Goal: Task Accomplishment & Management: Complete application form

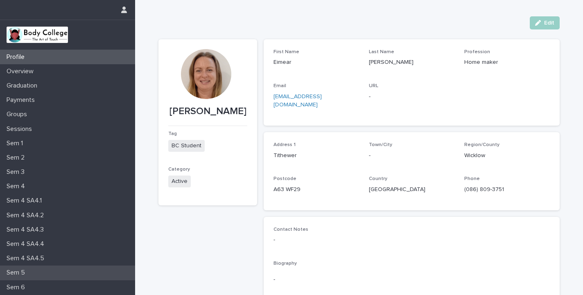
click at [29, 267] on div "Sem 5" at bounding box center [67, 273] width 135 height 14
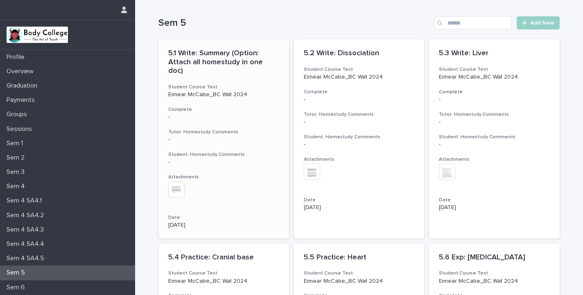
click at [176, 181] on img at bounding box center [176, 189] width 16 height 16
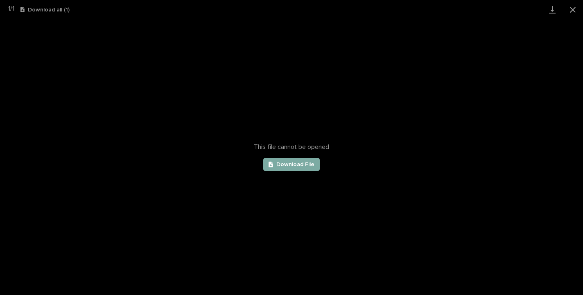
click at [298, 163] on span "Download File" at bounding box center [295, 165] width 38 height 6
click at [572, 8] on button "Close gallery" at bounding box center [572, 9] width 20 height 19
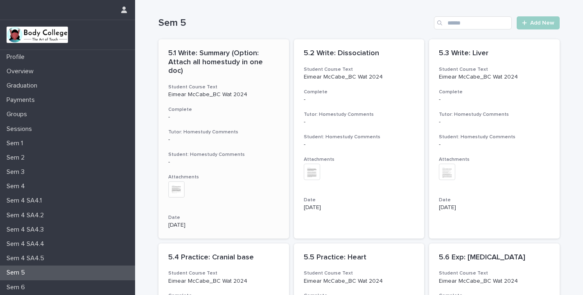
click at [225, 56] on p "5.1 Write: Summary (Option: Attach all homestudy in one doc)" at bounding box center [223, 62] width 111 height 27
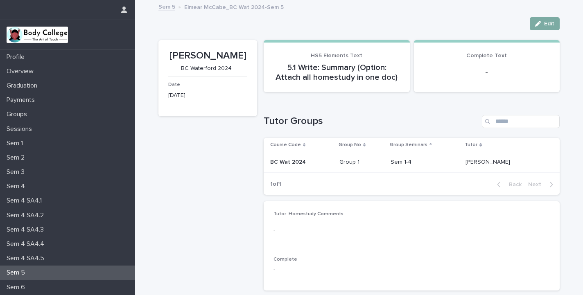
click at [548, 22] on span "Edit" at bounding box center [549, 24] width 10 height 6
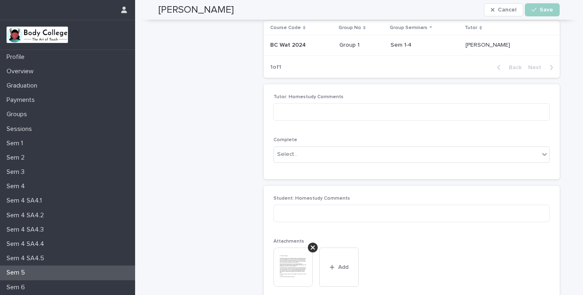
scroll to position [117, 0]
click at [337, 210] on textarea at bounding box center [411, 213] width 276 height 18
paste textarea "**********"
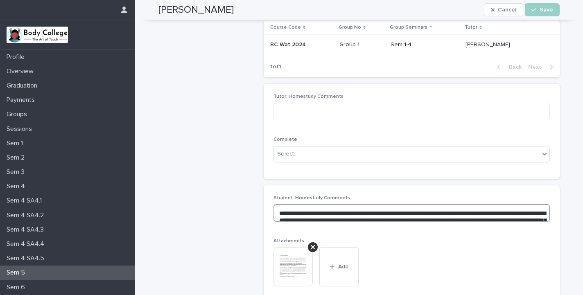
scroll to position [280, 0]
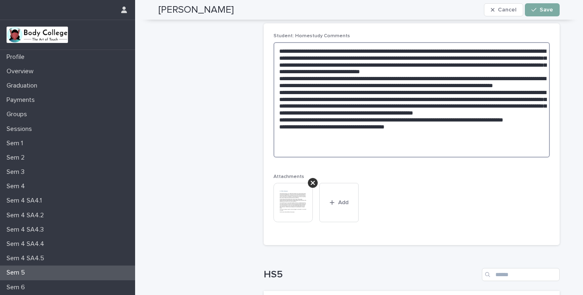
type textarea "**********"
click at [543, 8] on span "Save" at bounding box center [547, 10] width 14 height 6
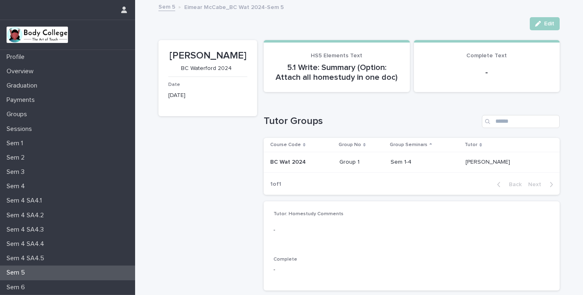
scroll to position [0, 0]
